Goal: Navigation & Orientation: Find specific page/section

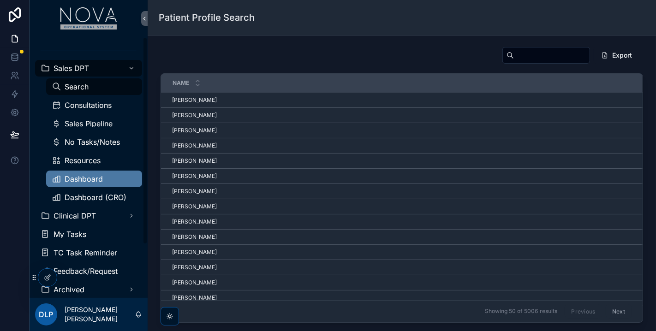
click at [92, 180] on span "Dashboard" at bounding box center [84, 178] width 38 height 7
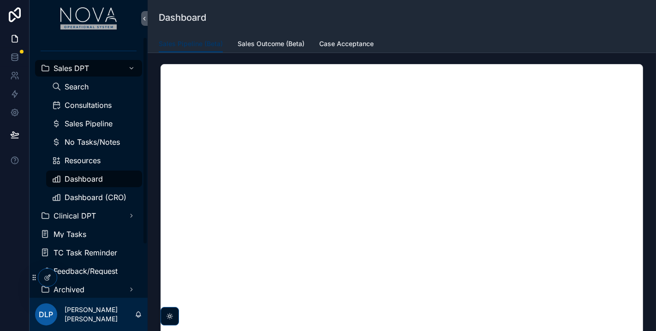
click at [104, 174] on div "Dashboard" at bounding box center [94, 179] width 85 height 15
click at [81, 183] on div "Dashboard" at bounding box center [94, 179] width 85 height 15
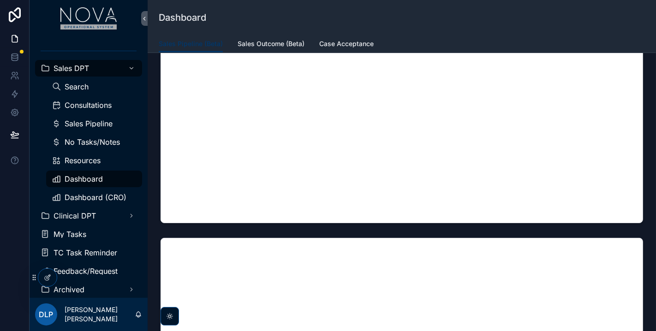
scroll to position [973, 0]
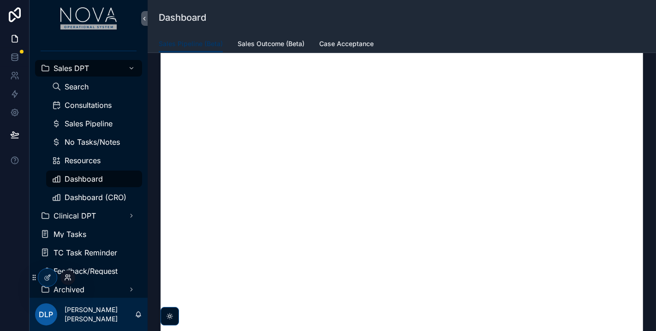
click at [66, 276] on icon at bounding box center [67, 277] width 7 height 7
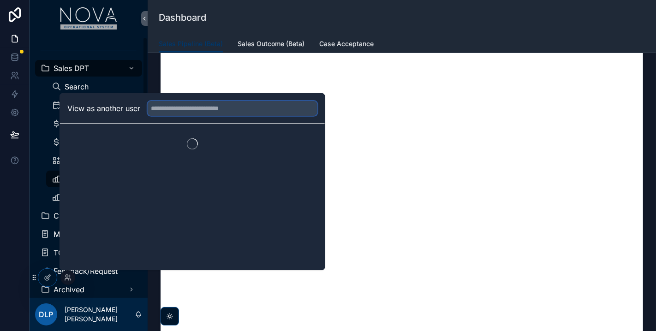
click at [208, 110] on input "text" at bounding box center [233, 108] width 170 height 15
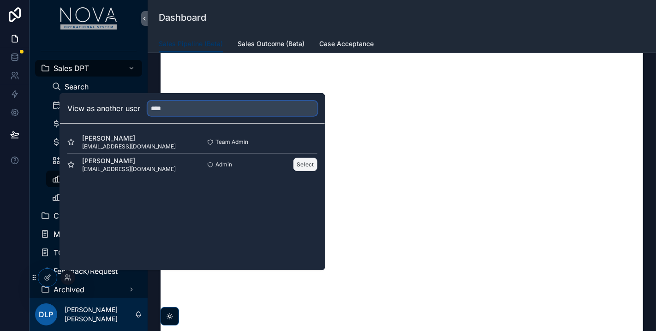
type input "****"
click at [303, 160] on button "Select" at bounding box center [305, 164] width 24 height 13
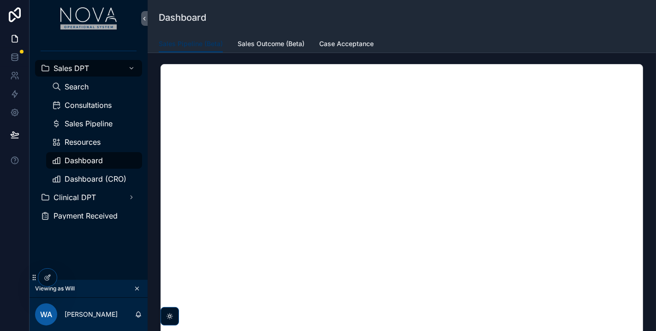
click at [69, 251] on div "Sales DPT Search Consultations Sales Pipeline Resources Dashboard Dashboard (CR…" at bounding box center [89, 158] width 118 height 243
click at [492, 4] on div "Dashboard" at bounding box center [402, 17] width 486 height 35
click at [269, 40] on span "Sales Outcome (Beta)" at bounding box center [270, 43] width 67 height 9
click at [581, 47] on div "Sales Pipeline (Beta) Sales Outcome (Beta) Case Acceptance" at bounding box center [402, 44] width 486 height 18
click at [493, 21] on div "Dashboard" at bounding box center [402, 17] width 486 height 13
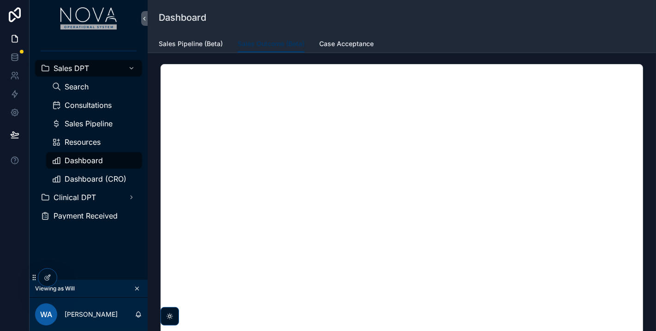
click at [448, 22] on div "Dashboard" at bounding box center [402, 17] width 486 height 13
click at [327, 50] on link "Case Acceptance" at bounding box center [346, 45] width 54 height 18
click at [445, 29] on div "Dashboard" at bounding box center [402, 17] width 486 height 35
click at [403, 36] on div "Sales Pipeline (Beta) Sales Outcome (Beta) Case Acceptance" at bounding box center [402, 44] width 486 height 18
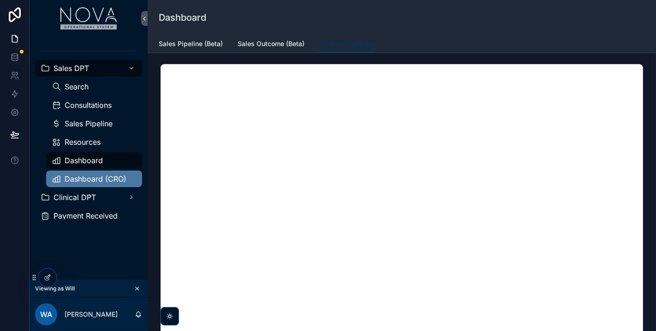
click at [89, 182] on span "Dashboard (CRO)" at bounding box center [96, 178] width 62 height 7
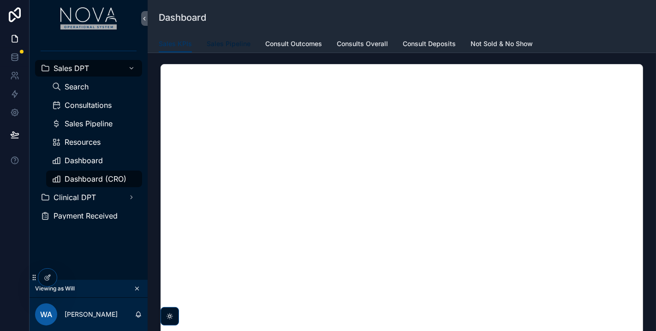
drag, startPoint x: 240, startPoint y: 50, endPoint x: 246, endPoint y: 49, distance: 6.5
click at [239, 49] on link "Sales Pipeline" at bounding box center [229, 45] width 44 height 18
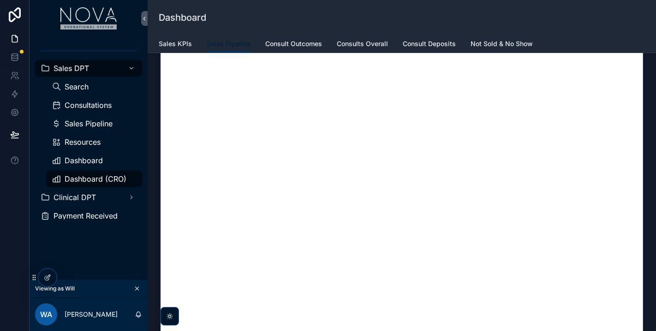
scroll to position [51, 0]
click at [288, 45] on span "Consult Outcomes" at bounding box center [293, 43] width 57 height 9
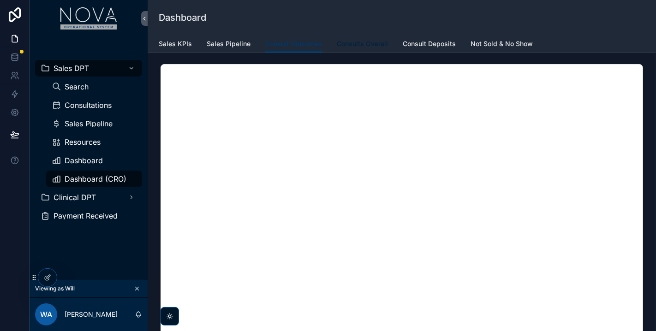
click at [357, 46] on span "Consults Overall" at bounding box center [362, 43] width 51 height 9
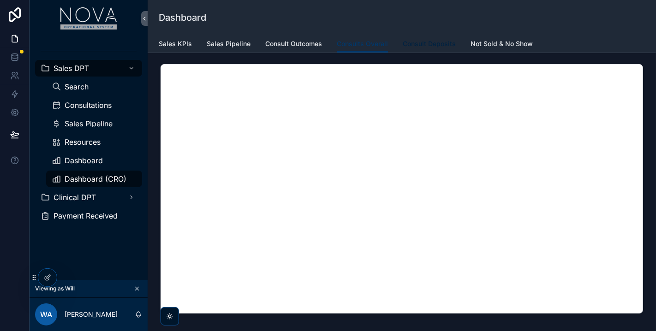
click at [427, 37] on link "Consult Deposits" at bounding box center [429, 45] width 53 height 18
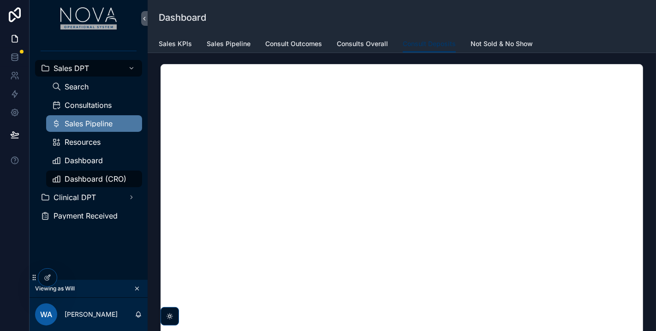
click at [96, 121] on span "Sales Pipeline" at bounding box center [89, 123] width 48 height 7
